Goal: Information Seeking & Learning: Learn about a topic

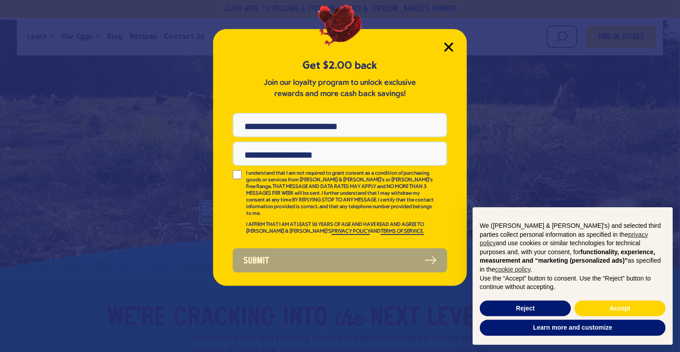
click at [449, 46] on icon "Close Modal" at bounding box center [449, 47] width 8 height 8
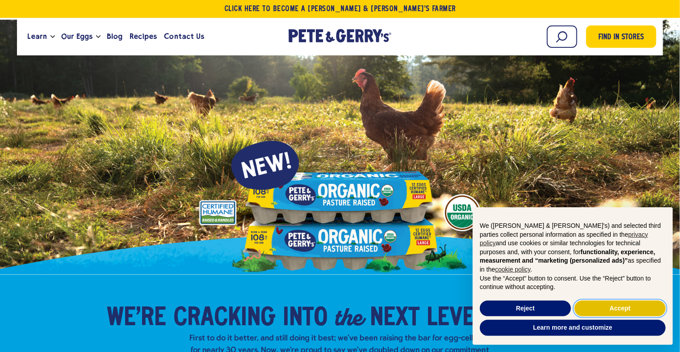
click at [619, 308] on button "Accept" at bounding box center [620, 309] width 91 height 16
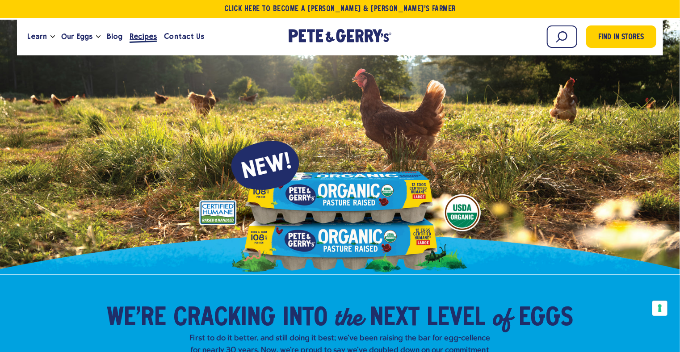
click at [143, 35] on span "Recipes" at bounding box center [143, 36] width 27 height 11
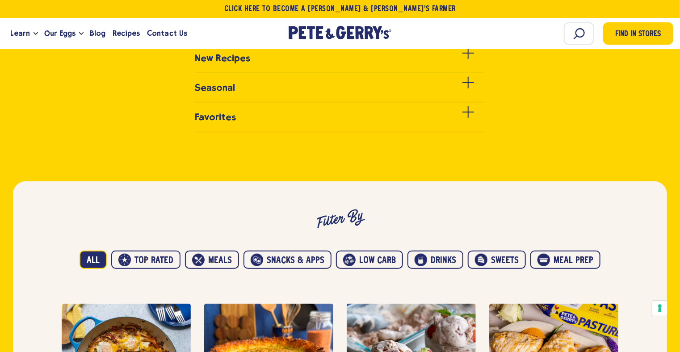
scroll to position [402, 0]
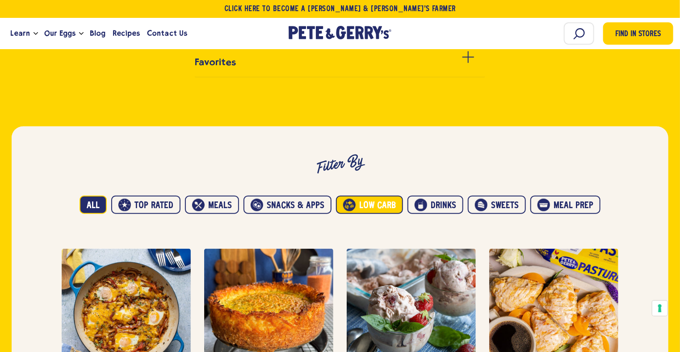
click at [381, 206] on button "Low carb" at bounding box center [369, 205] width 67 height 19
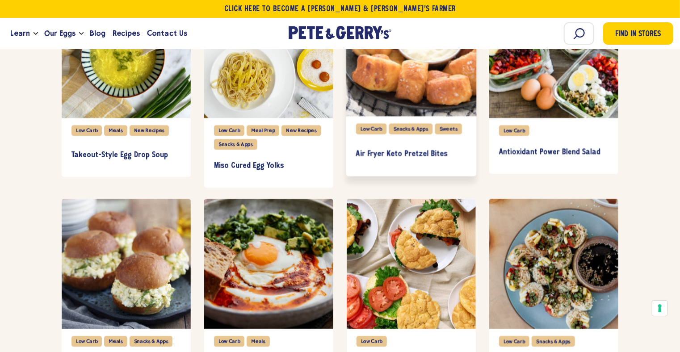
scroll to position [1251, 0]
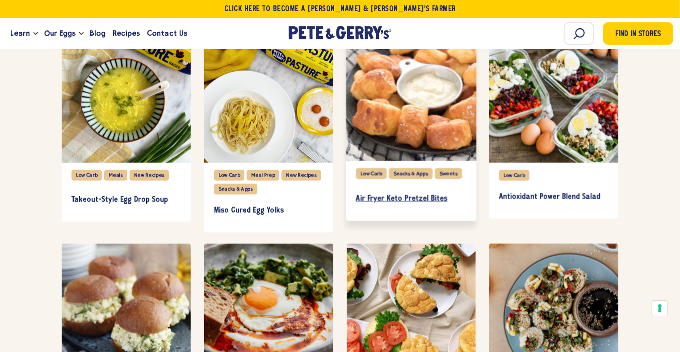
click at [389, 192] on link "Air Fryer Keto Pretzel Bites" at bounding box center [411, 198] width 110 height 26
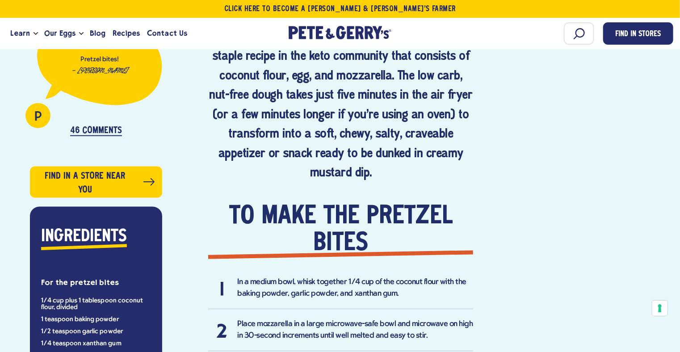
scroll to position [447, 0]
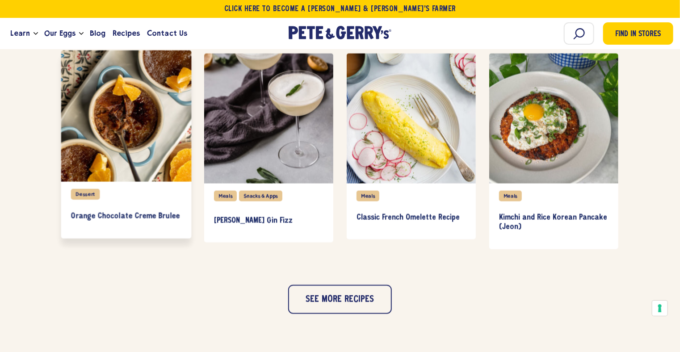
scroll to position [849, 0]
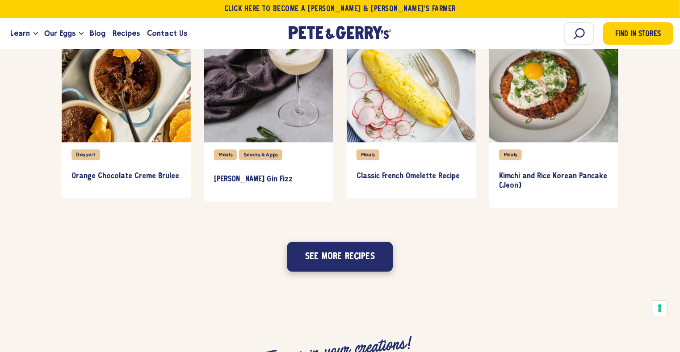
click at [337, 256] on button "See more recipes" at bounding box center [340, 256] width 106 height 29
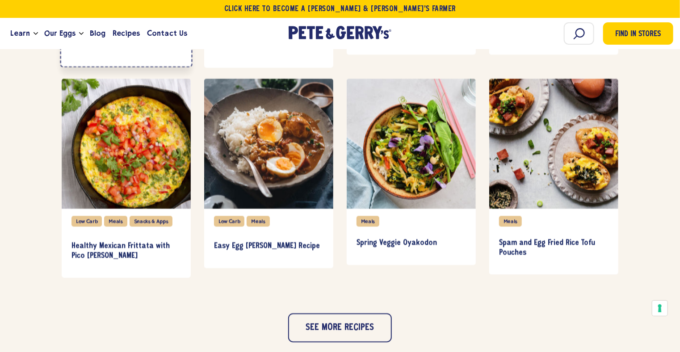
scroll to position [1296, 0]
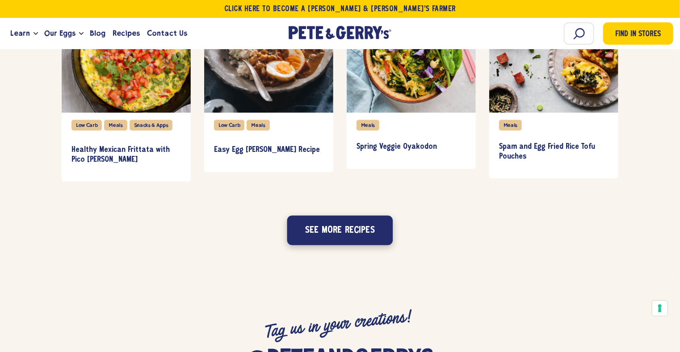
click at [320, 234] on button "See more recipes" at bounding box center [340, 229] width 106 height 29
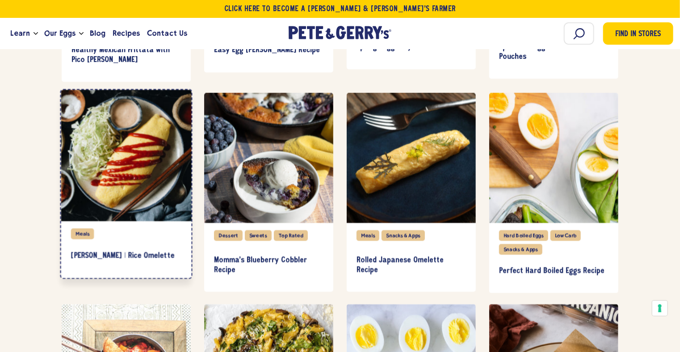
scroll to position [1411, 0]
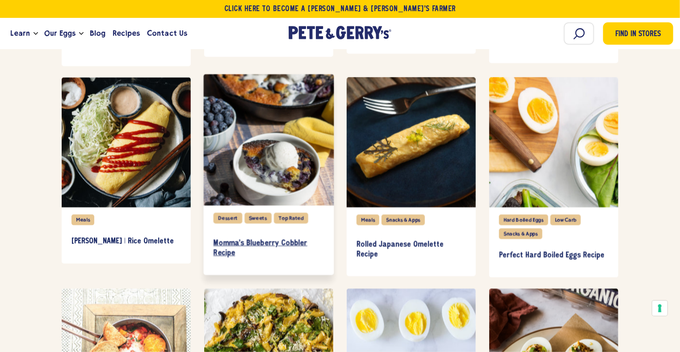
click at [274, 240] on h3 "Momma's Blueberry Cobbler Recipe" at bounding box center [269, 249] width 110 height 20
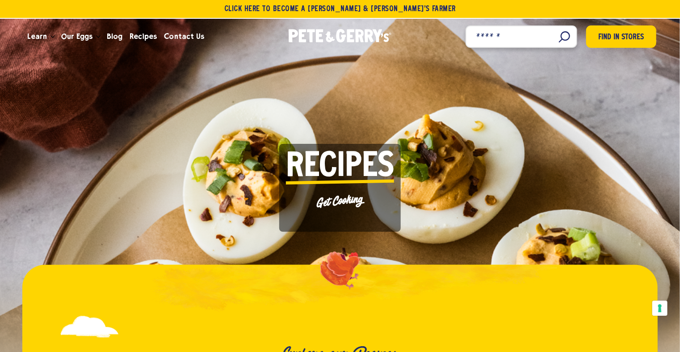
click at [562, 37] on input "Search" at bounding box center [522, 36] width 112 height 22
click at [564, 35] on input "Search" at bounding box center [522, 36] width 112 height 22
click at [500, 31] on input "Search" at bounding box center [522, 36] width 112 height 22
paste input "**********"
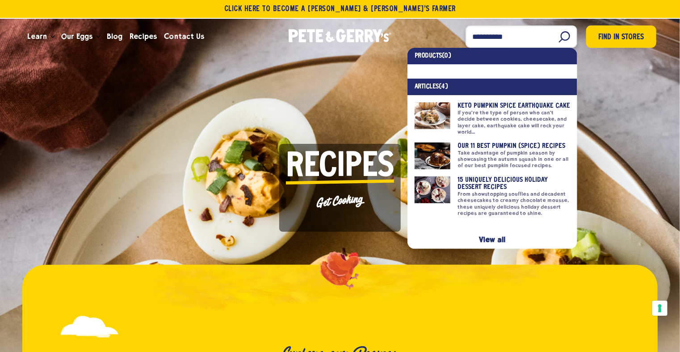
type input "**********"
click at [515, 103] on link at bounding box center [493, 118] width 156 height 33
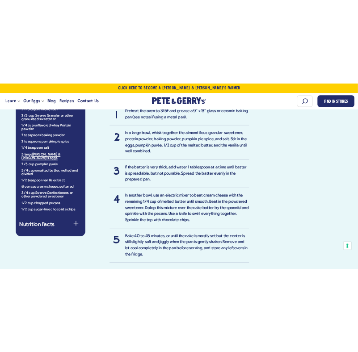
scroll to position [626, 0]
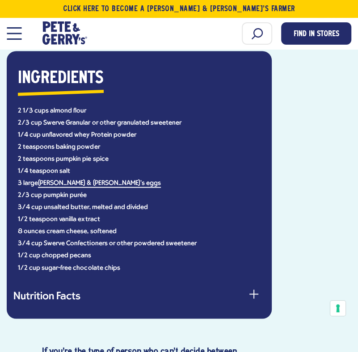
drag, startPoint x: 318, startPoint y: 250, endPoint x: 281, endPoint y: 255, distance: 37.9
click at [119, 266] on li "1/2 cup sugar-free chocolate chips" at bounding box center [139, 268] width 243 height 7
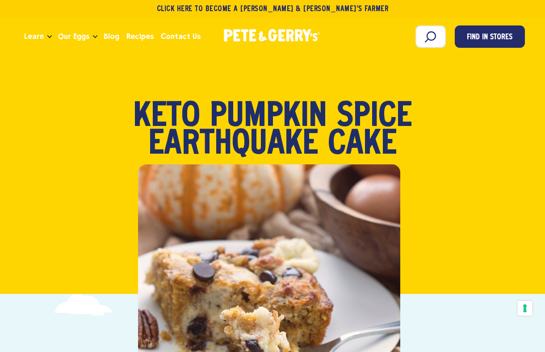
scroll to position [0, 0]
